Goal: Information Seeking & Learning: Learn about a topic

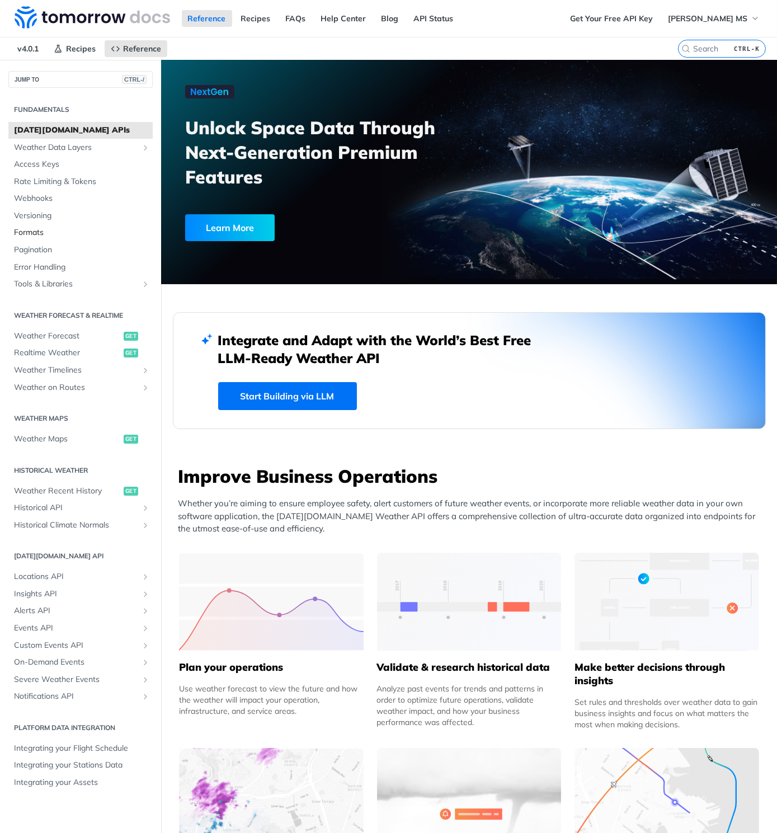
click at [34, 238] on span "Formats" at bounding box center [82, 232] width 136 height 11
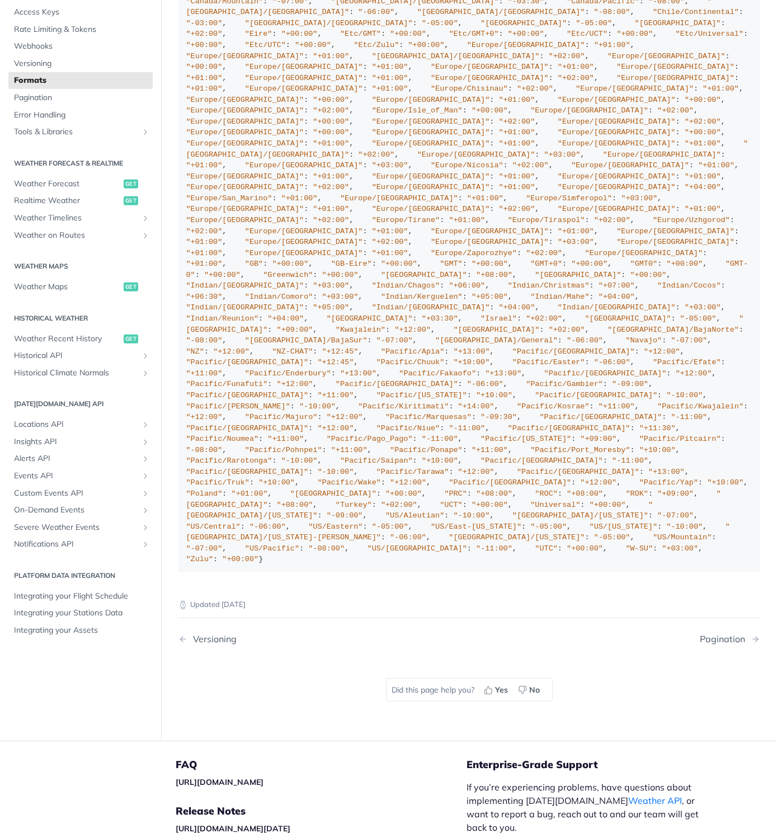
scroll to position [2345, 0]
drag, startPoint x: 296, startPoint y: 425, endPoint x: 251, endPoint y: 406, distance: 49.7
copy span "America/Sao_Paulo"
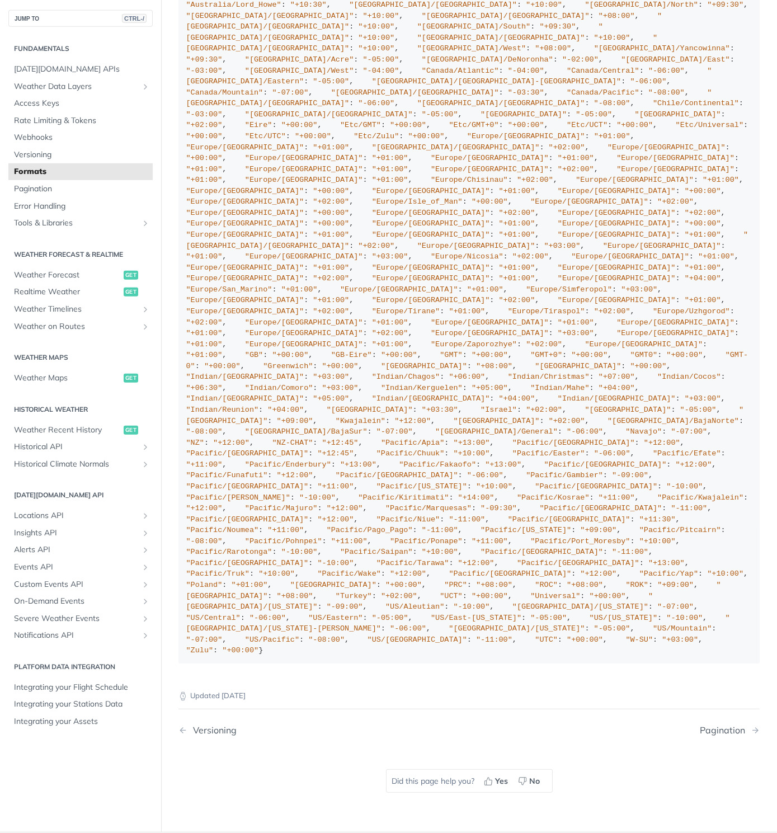
scroll to position [1159, 0]
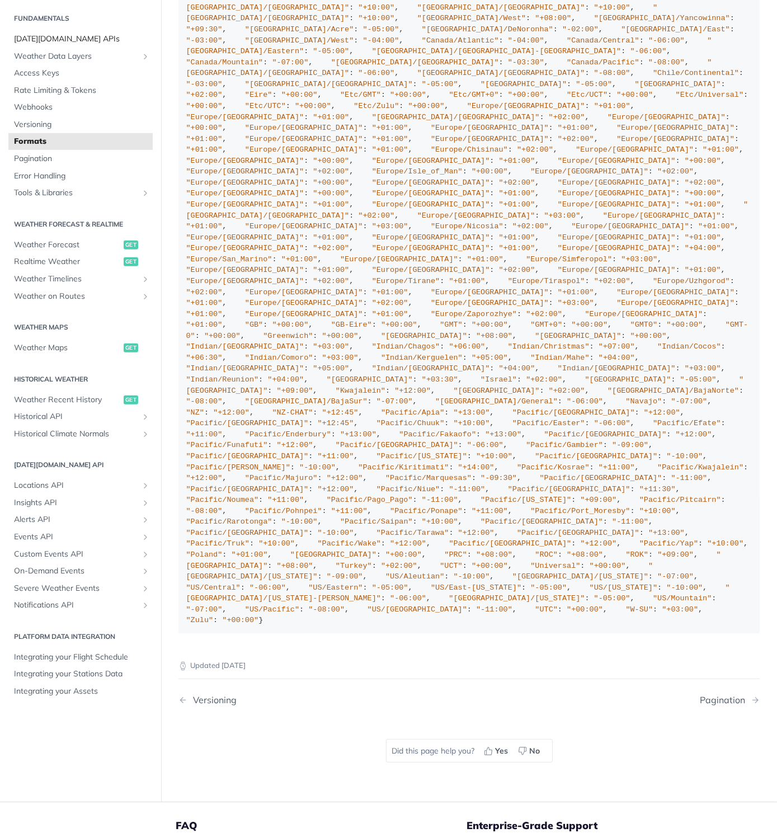
click at [64, 45] on span "[DATE][DOMAIN_NAME] APIs" at bounding box center [82, 39] width 136 height 11
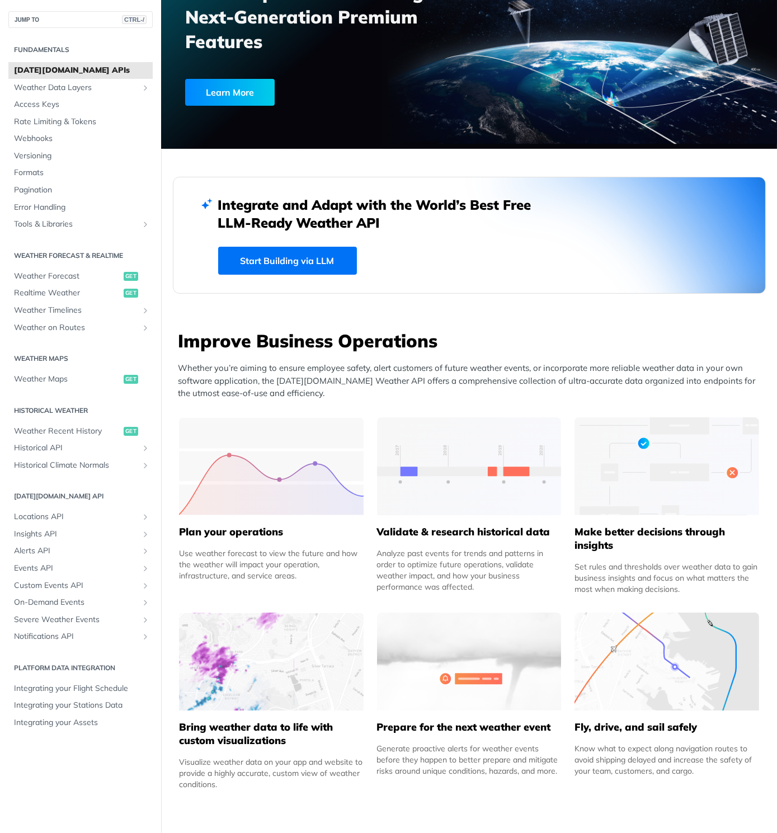
scroll to position [183, 0]
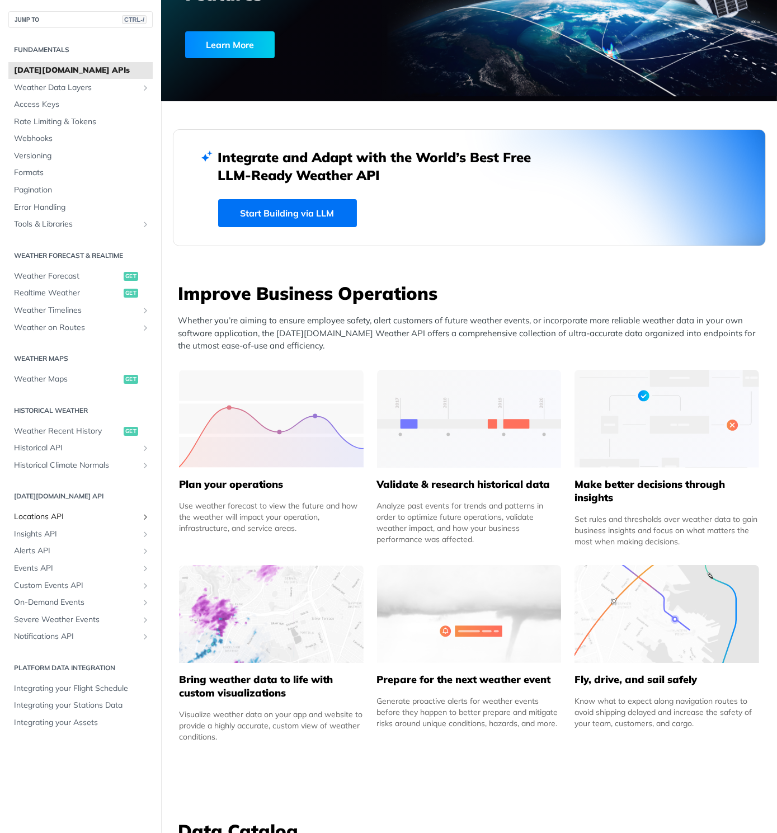
click at [133, 522] on span "Locations API" at bounding box center [76, 516] width 124 height 11
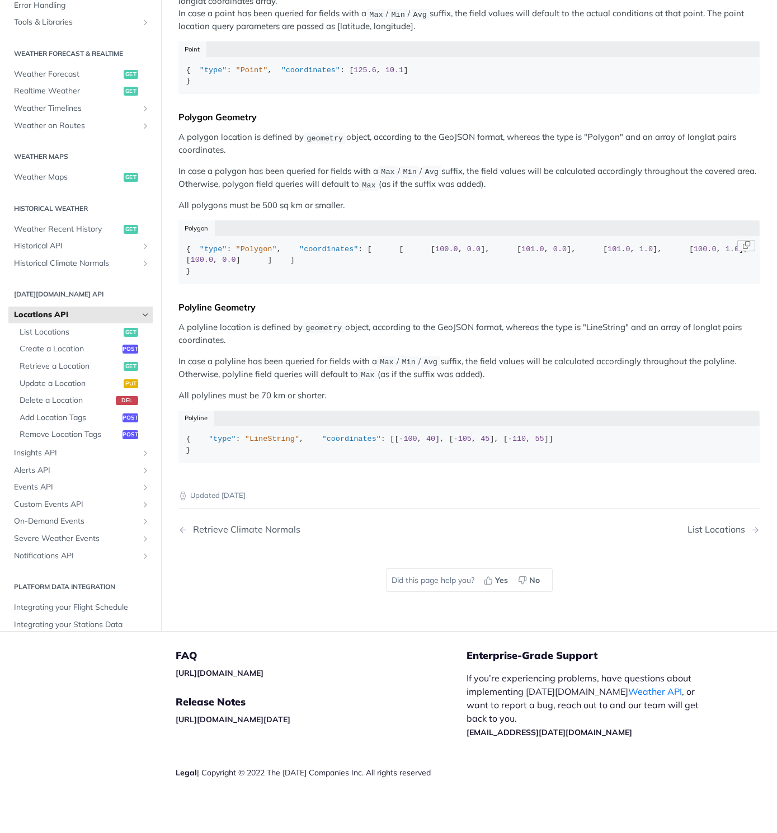
scroll to position [455, 0]
click at [55, 338] on span "List Locations" at bounding box center [70, 332] width 101 height 11
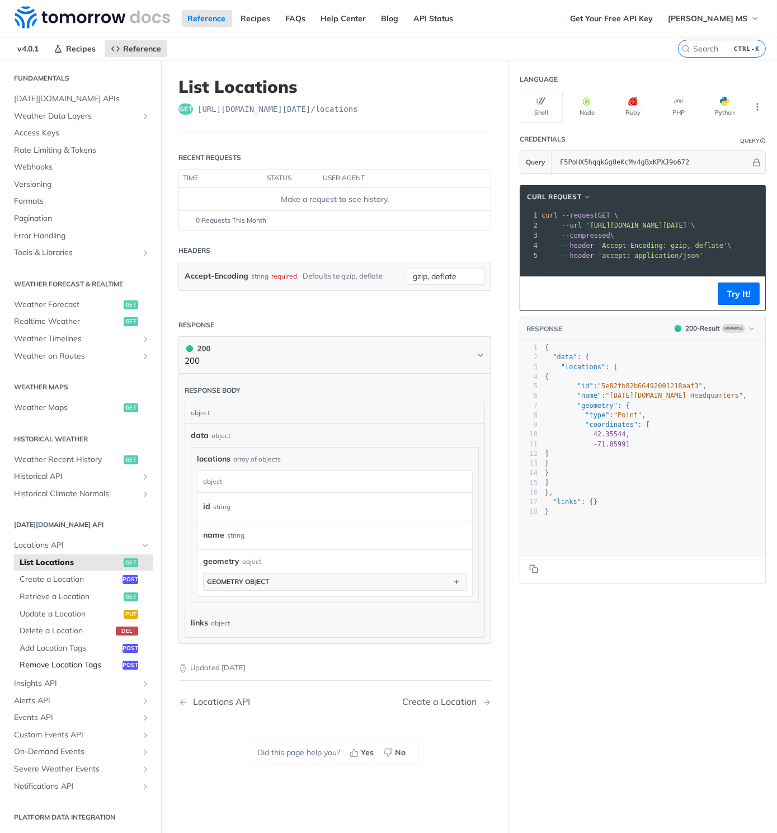
scroll to position [86, 0]
click at [122, 678] on span "Insights API" at bounding box center [76, 683] width 124 height 11
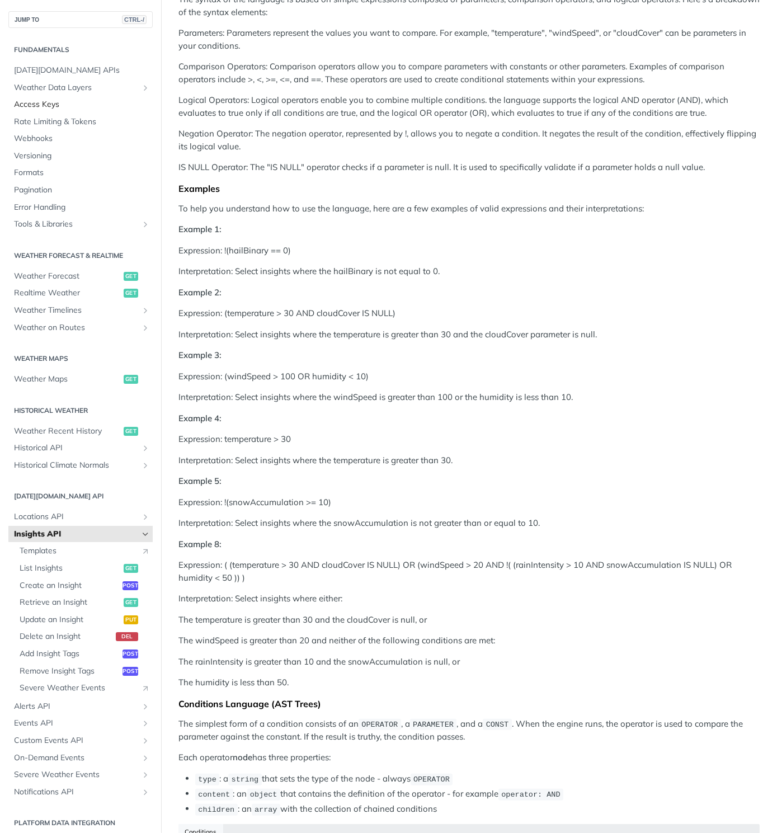
scroll to position [549, 0]
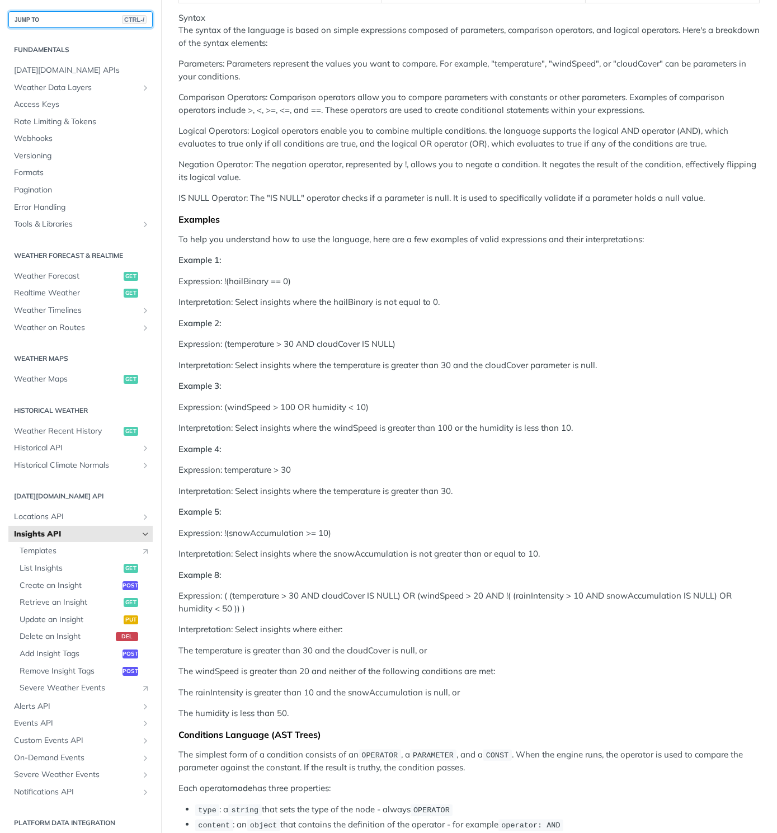
click at [30, 18] on button "JUMP TO CTRL-/" at bounding box center [80, 19] width 144 height 17
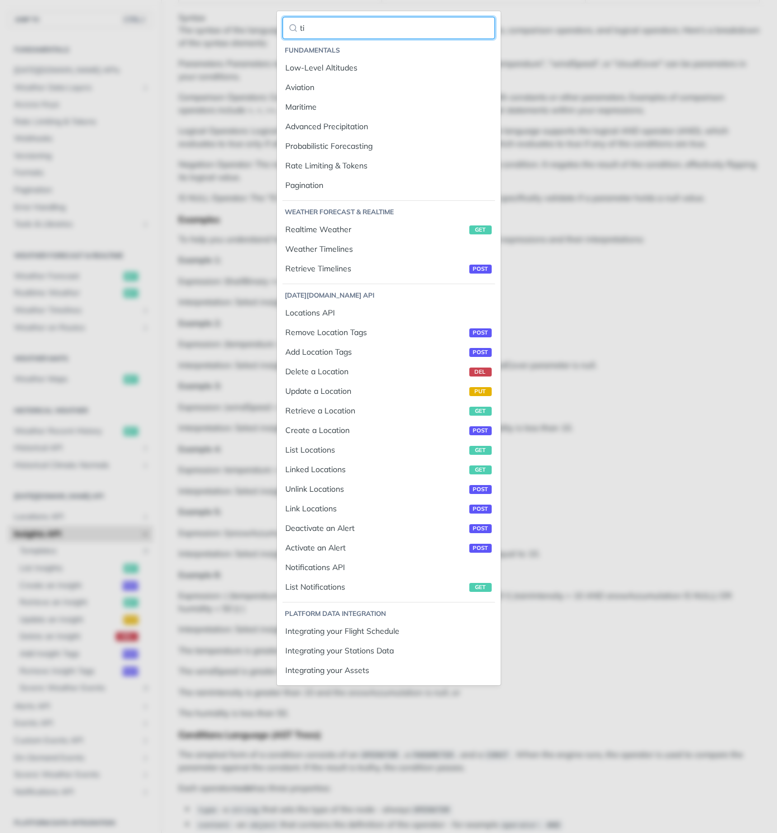
type input "t"
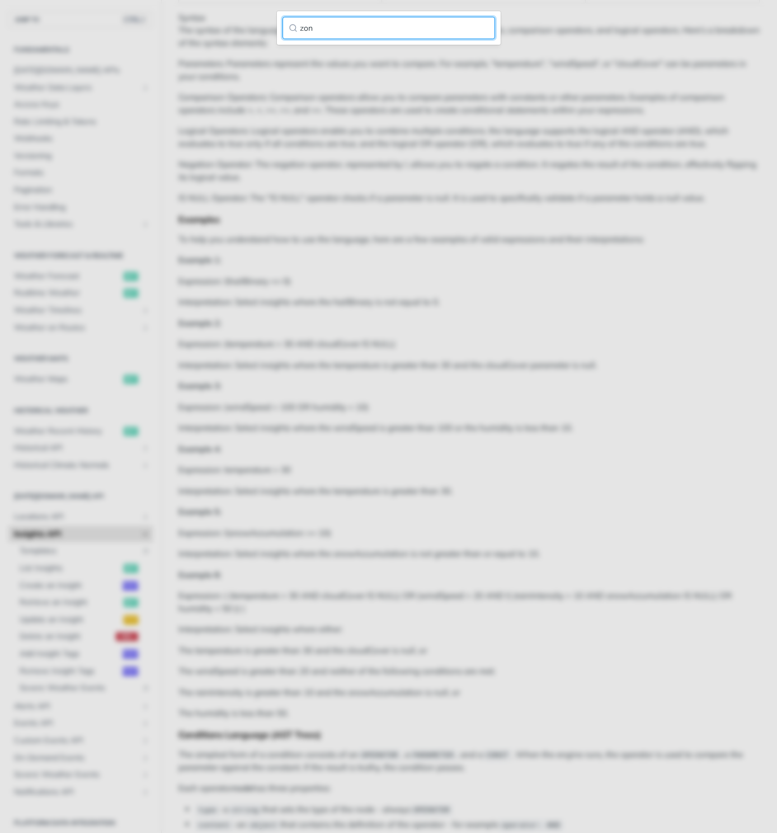
type input "zone"
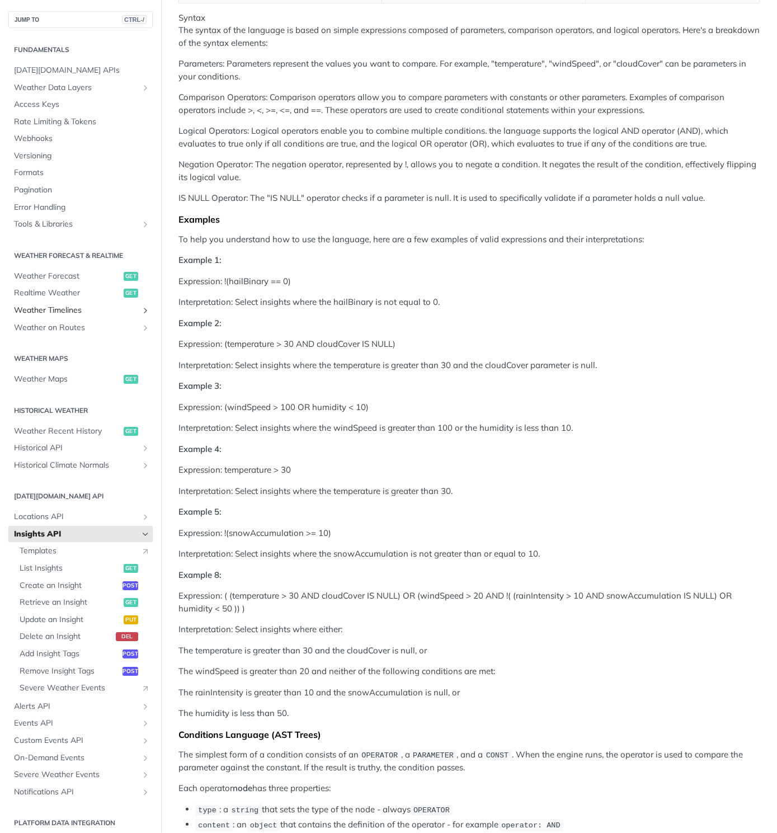
click at [126, 316] on span "Weather Timelines" at bounding box center [76, 310] width 124 height 11
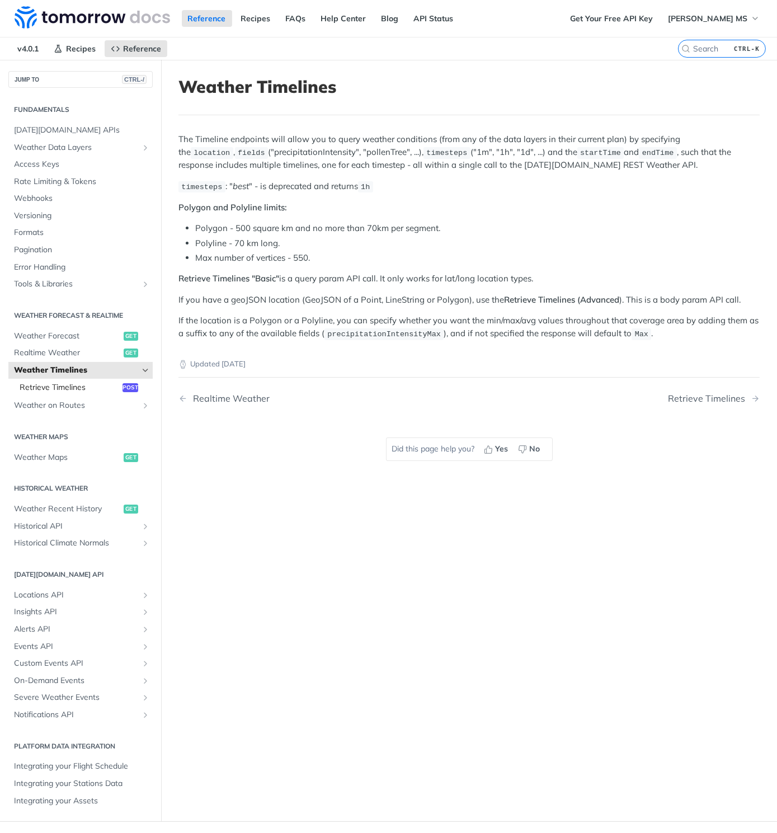
click at [76, 393] on span "Retrieve Timelines" at bounding box center [70, 387] width 100 height 11
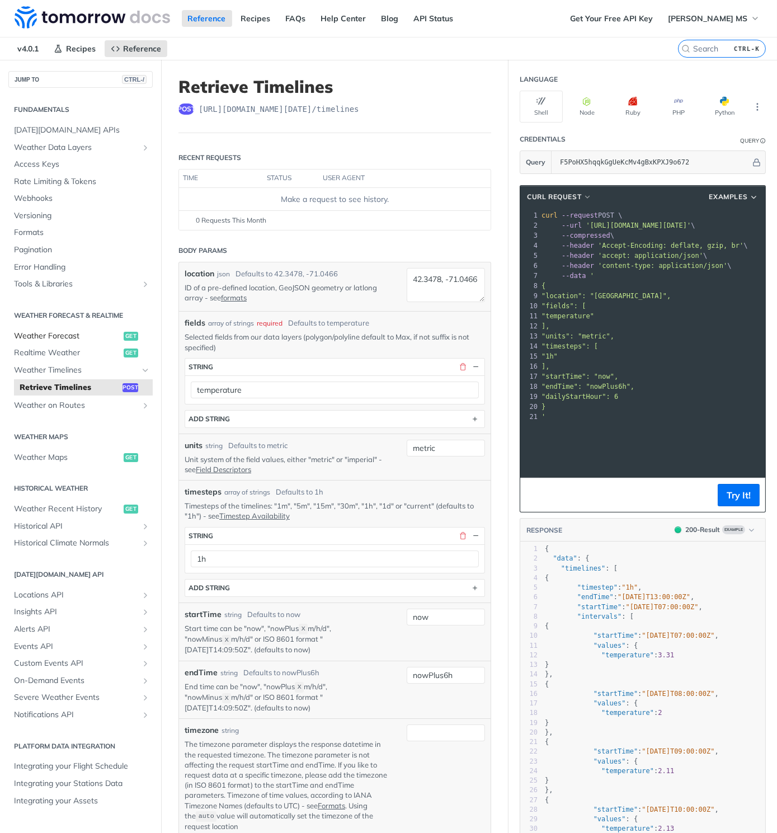
click at [81, 342] on span "Weather Forecast" at bounding box center [67, 336] width 107 height 11
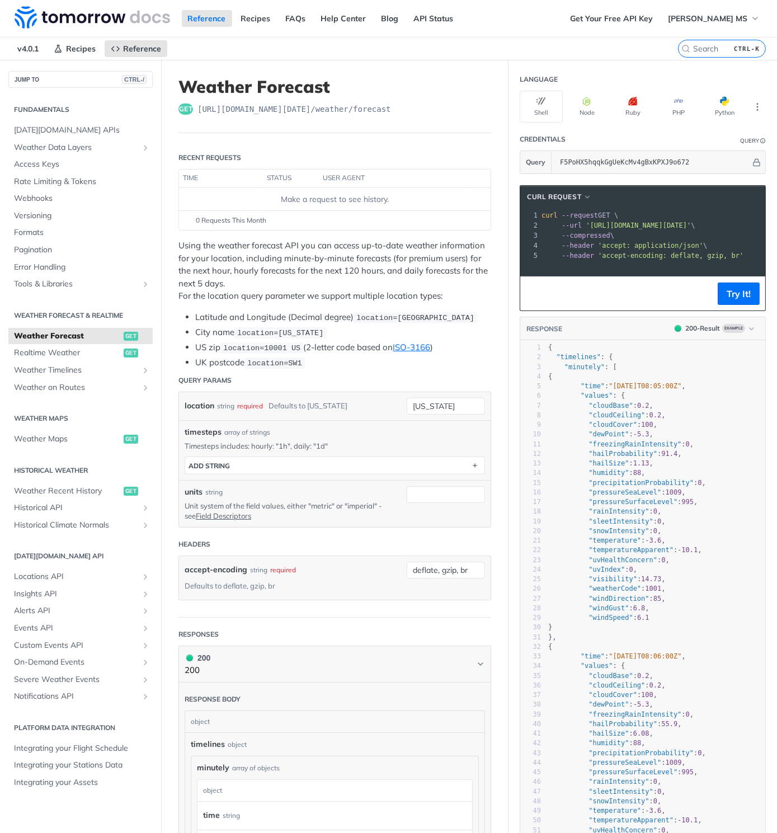
click at [620, 544] on span ""temperature"" at bounding box center [614, 540] width 53 height 8
type textarea "temperature"
click at [620, 544] on span ""temperature"" at bounding box center [614, 540] width 53 height 8
drag, startPoint x: 545, startPoint y: 42, endPoint x: 558, endPoint y: 32, distance: 15.6
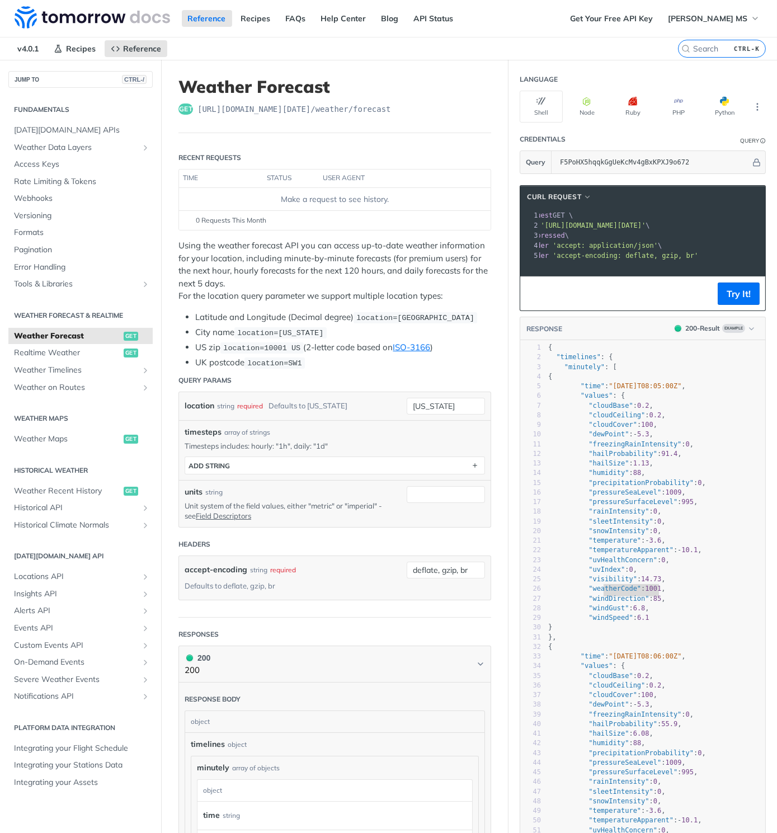
click at [545, 41] on nav "v4.0.1 Recipes Reference" at bounding box center [339, 48] width 678 height 22
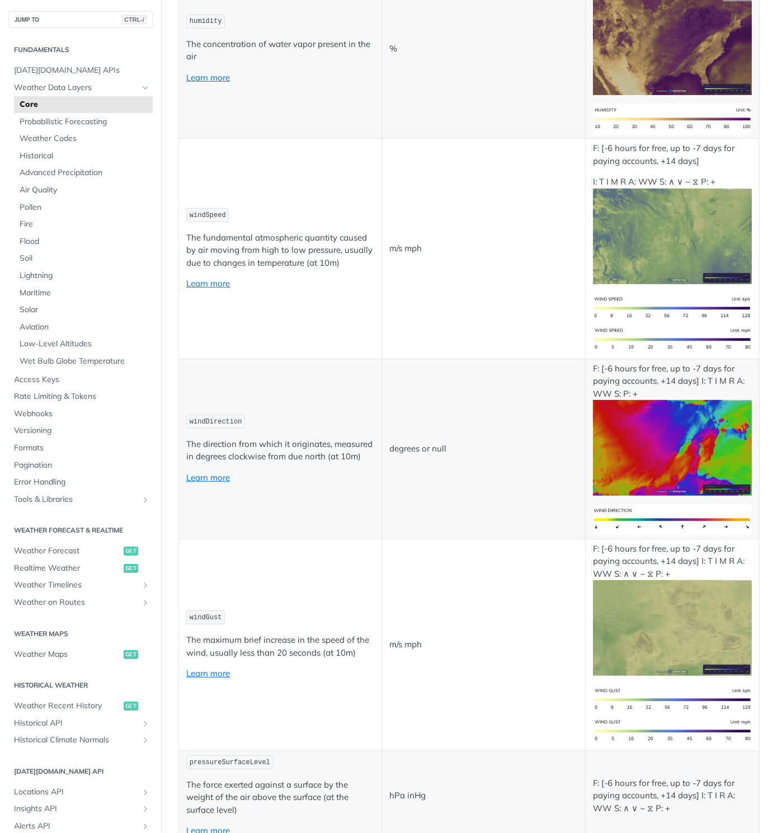
scroll to position [915, 0]
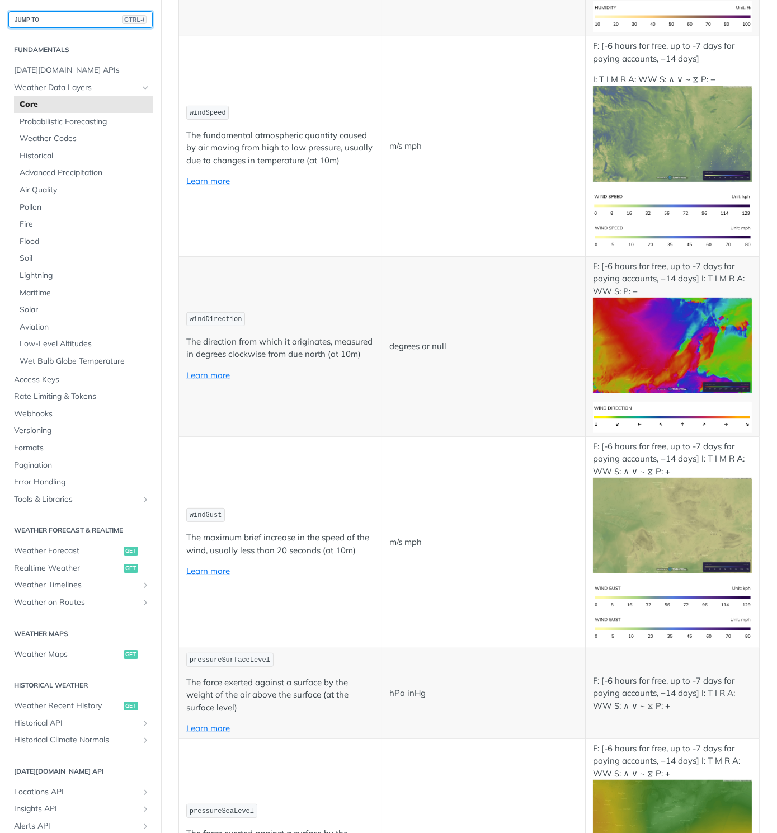
click at [57, 18] on button "JUMP TO CTRL-/" at bounding box center [80, 19] width 144 height 17
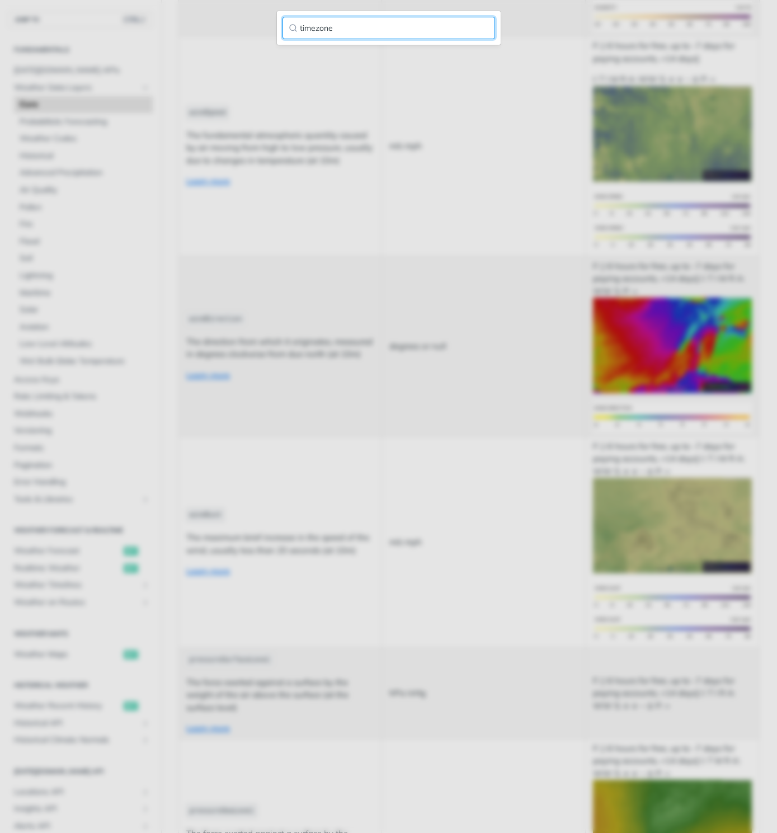
type input "timezone"
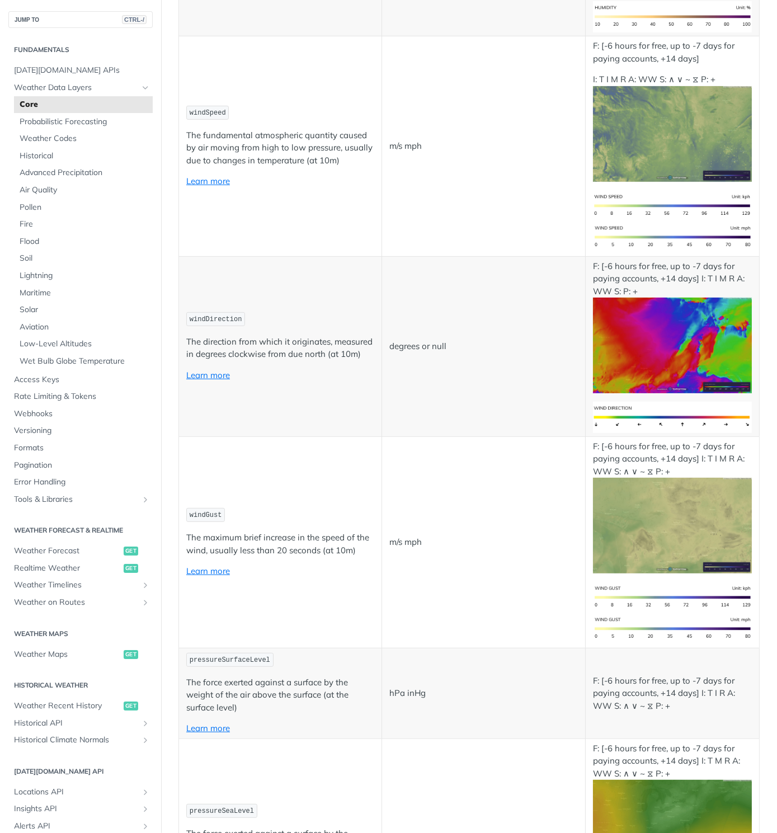
click at [389, 53] on td "m/s mph" at bounding box center [483, 146] width 203 height 220
